Goal: Information Seeking & Learning: Learn about a topic

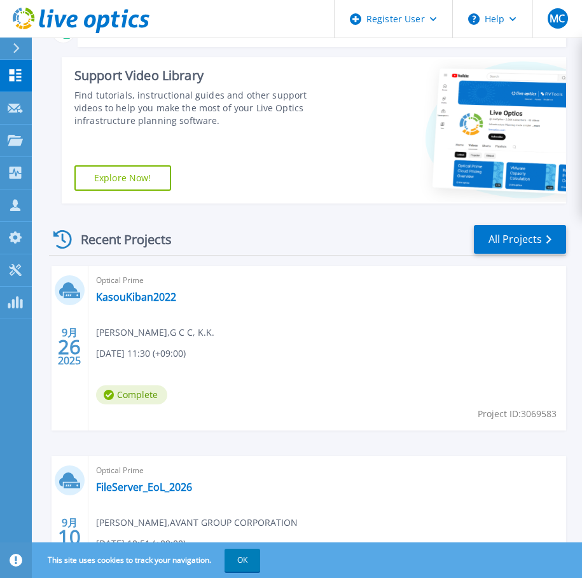
scroll to position [191, 0]
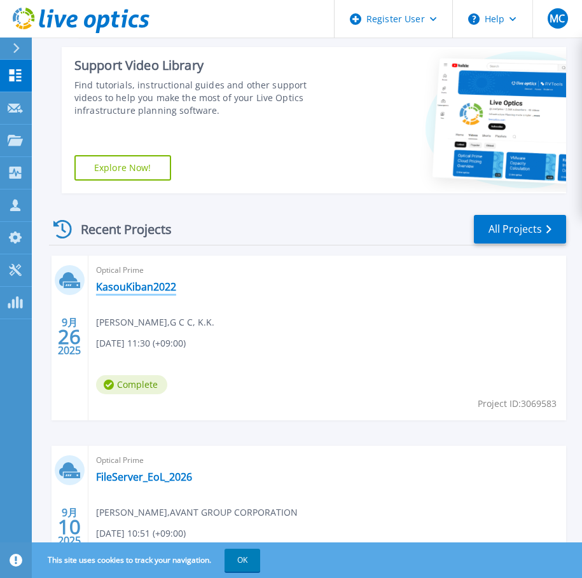
click at [159, 287] on link "KasouKiban2022" at bounding box center [136, 286] width 80 height 13
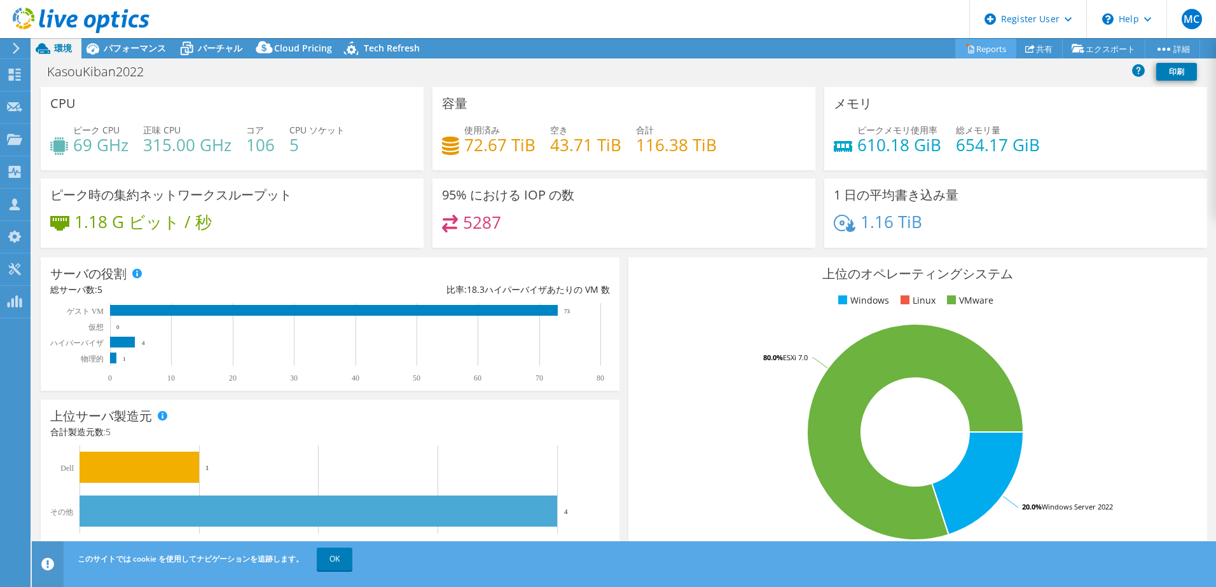
click at [581, 49] on link "Reports" at bounding box center [985, 49] width 61 height 20
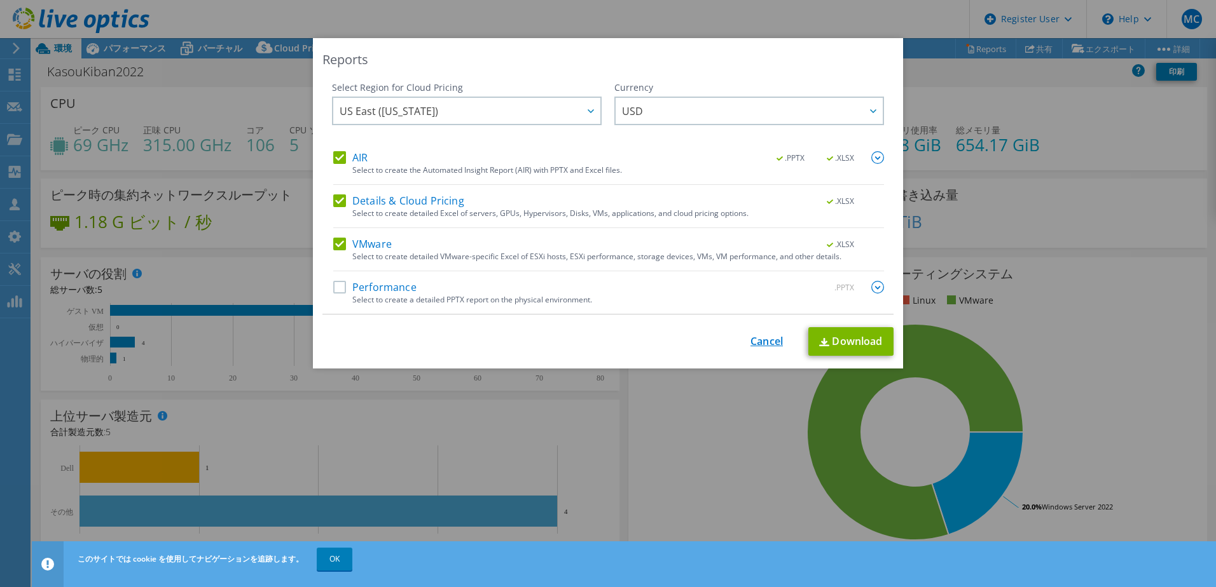
click at [581, 336] on link "Cancel" at bounding box center [766, 342] width 32 height 12
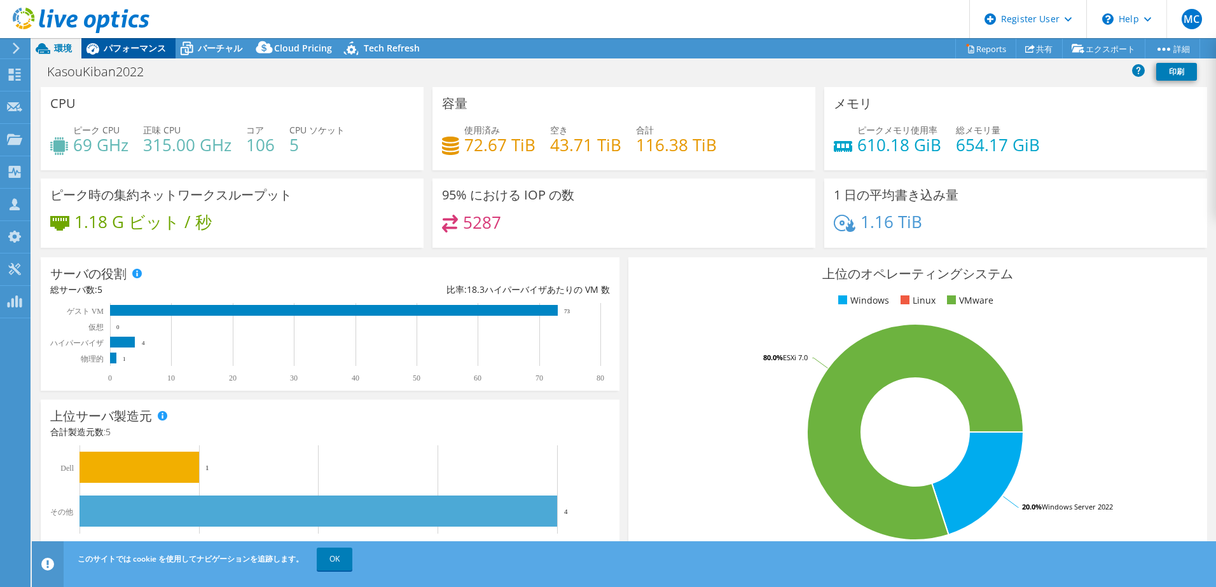
click at [132, 45] on span "パフォーマンス" at bounding box center [135, 48] width 62 height 12
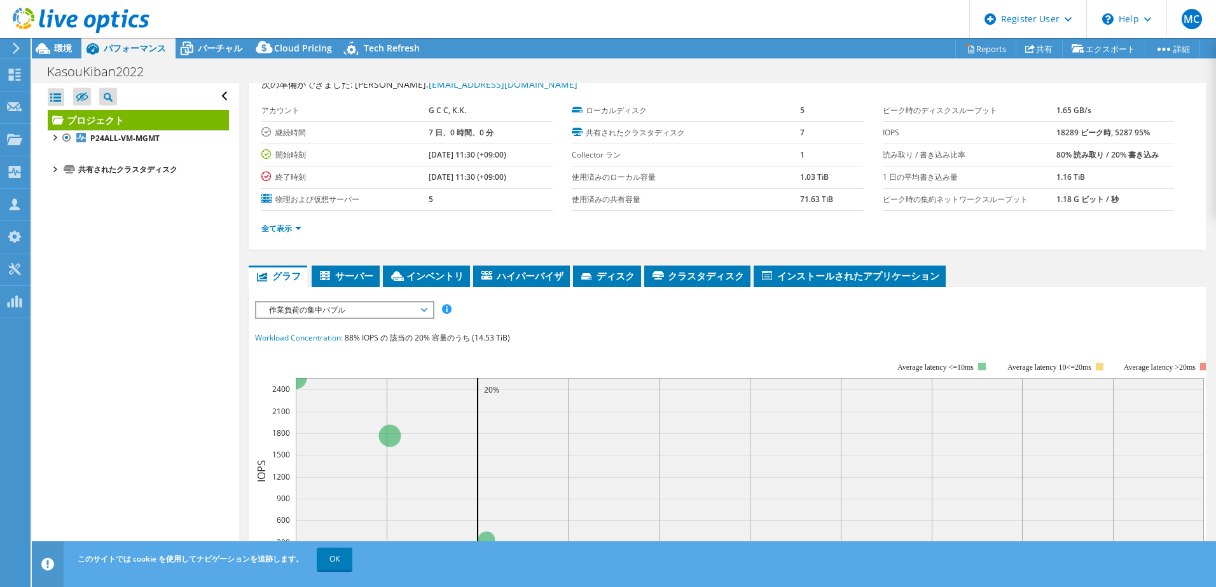
scroll to position [64, 0]
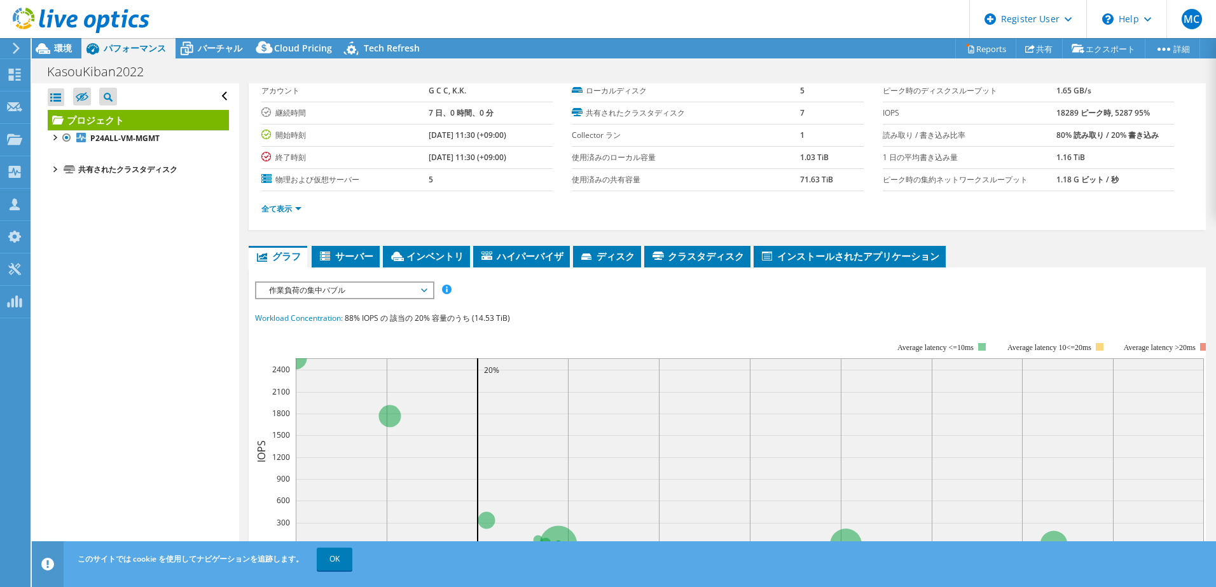
click at [377, 293] on span "作業負荷の集中バブル" at bounding box center [344, 290] width 163 height 15
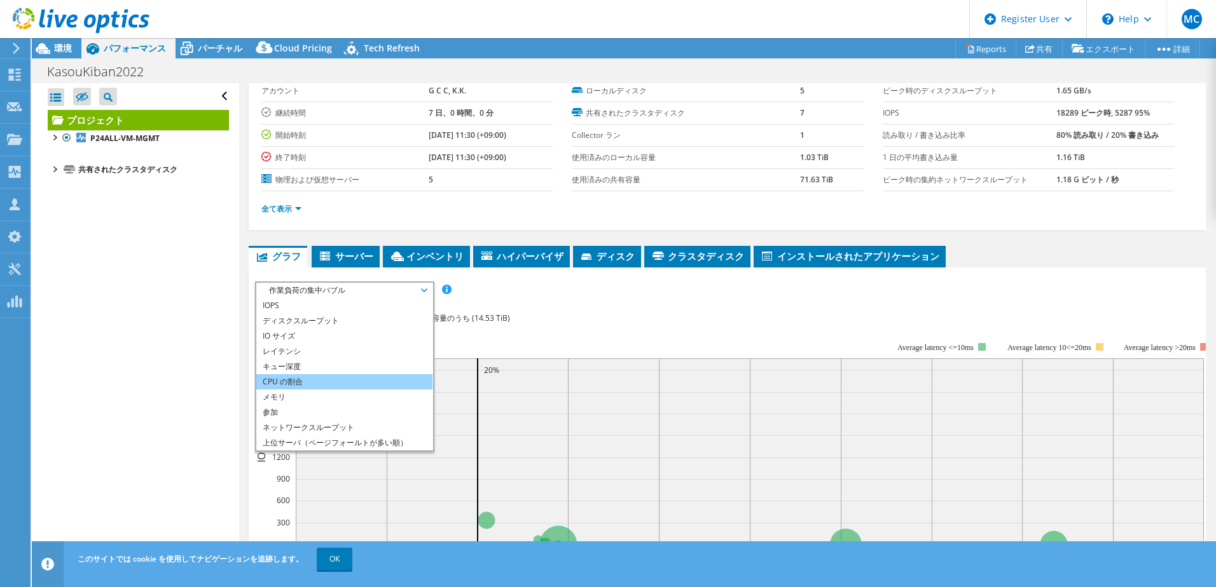
click at [305, 380] on li "CPU の割合" at bounding box center [344, 381] width 176 height 15
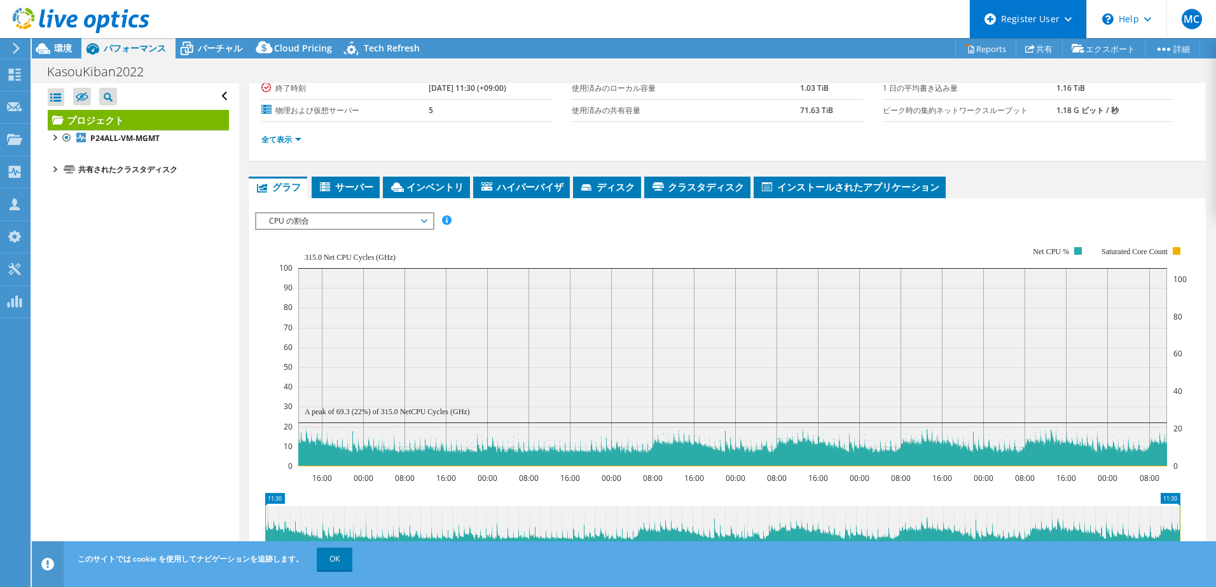
scroll to position [123, 0]
